Goal: Task Accomplishment & Management: Manage account settings

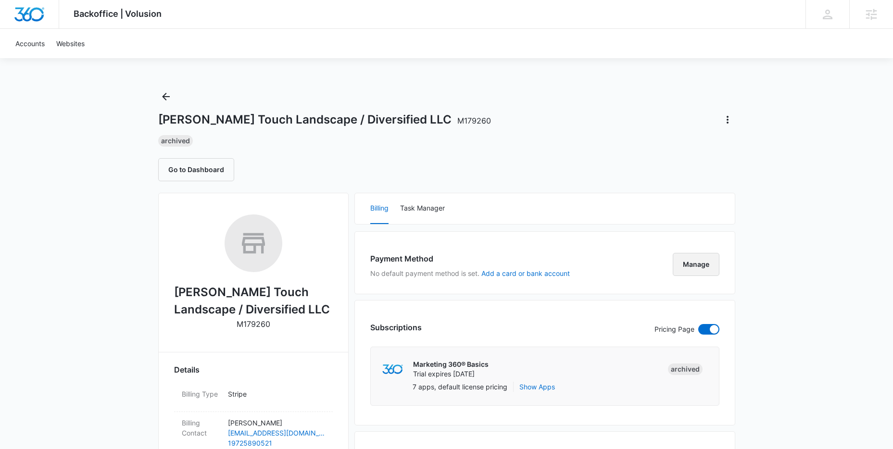
click at [695, 260] on button "Manage" at bounding box center [696, 264] width 47 height 23
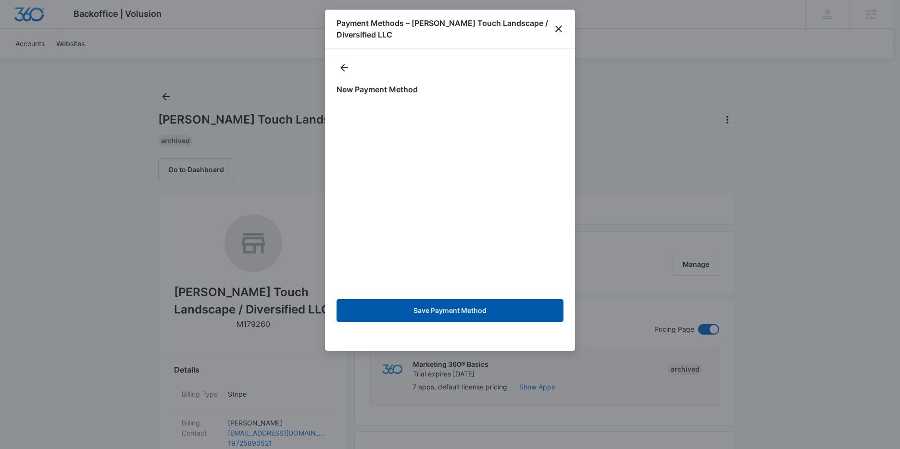
click at [459, 312] on button "Save Payment Method" at bounding box center [449, 310] width 227 height 23
